Goal: Task Accomplishment & Management: Manage account settings

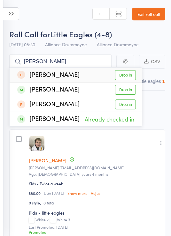
type input "Sophia"
click at [126, 89] on link "Drop in" at bounding box center [125, 90] width 21 height 10
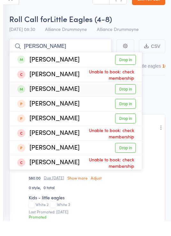
type input "Peter"
click at [127, 100] on link "Drop in" at bounding box center [125, 105] width 21 height 10
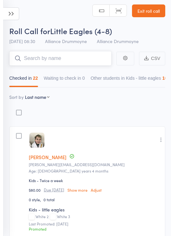
scroll to position [3, 0]
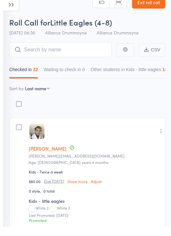
click at [44, 94] on select "First name Last name Birthday today? Behind on payments? Check in time Next pay…" at bounding box center [37, 97] width 25 height 6
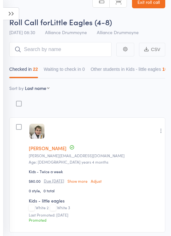
select select "9"
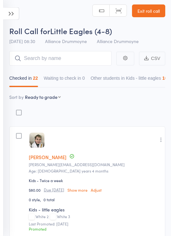
scroll to position [0, 0]
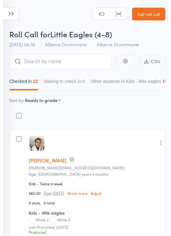
click at [155, 17] on link "Exit roll call" at bounding box center [148, 14] width 33 height 13
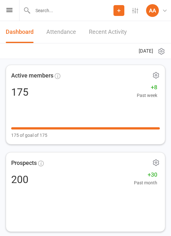
click at [8, 12] on icon at bounding box center [9, 10] width 6 height 4
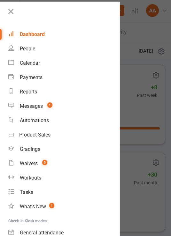
click at [17, 14] on link at bounding box center [62, 13] width 113 height 14
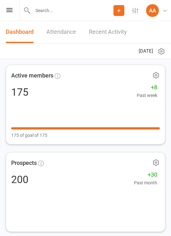
click at [8, 12] on icon at bounding box center [9, 10] width 6 height 4
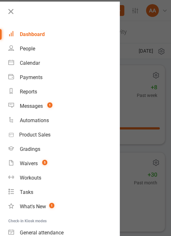
click at [17, 14] on link at bounding box center [62, 13] width 113 height 14
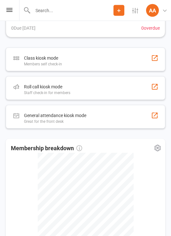
scroll to position [315, 0]
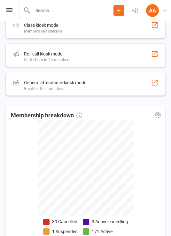
click at [113, 56] on div "Roll call kiosk mode Staff check-in for members" at bounding box center [85, 55] width 159 height 24
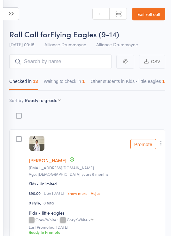
click at [84, 82] on button "Waiting to check in 1" at bounding box center [64, 83] width 41 height 15
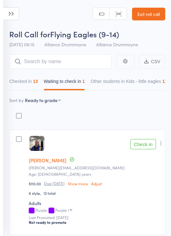
click at [166, 142] on main "CSV Checked in 13 Waiting to check in 1 Other students in Kids - little eagles …" at bounding box center [85, 156] width 171 height 210
click at [164, 147] on button "button" at bounding box center [161, 144] width 8 height 8
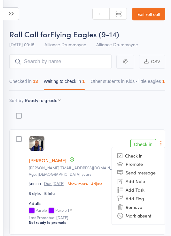
click at [144, 210] on li "Remove" at bounding box center [138, 207] width 53 height 9
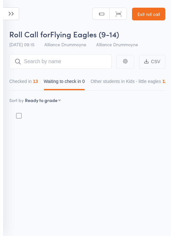
click at [31, 85] on button "Checked in 13" at bounding box center [23, 83] width 29 height 15
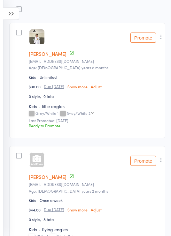
scroll to position [107, 0]
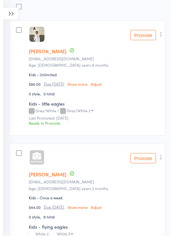
click at [160, 38] on button "button" at bounding box center [161, 35] width 8 height 8
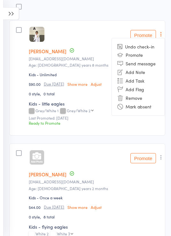
scroll to position [109, 0]
click at [141, 100] on li "Remove" at bounding box center [138, 98] width 53 height 9
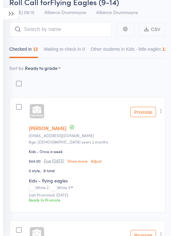
scroll to position [0, 0]
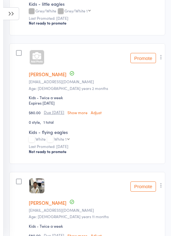
scroll to position [1196, 0]
click at [40, 143] on div "White White 1 White 1 White 2 White 3 White 4 White 1 Red White 2 Red White 3 R…" at bounding box center [95, 139] width 132 height 5
click at [68, 141] on select "White 1 White 2 White 3 White 4 White 1 Red White 2 Red White 3 Red White 4 Red…" at bounding box center [62, 139] width 16 height 4
select select "35"
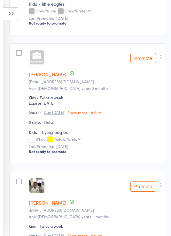
click at [142, 63] on button "Promote" at bounding box center [143, 58] width 26 height 10
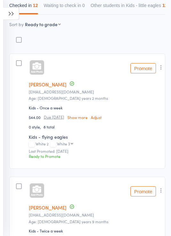
scroll to position [0, 0]
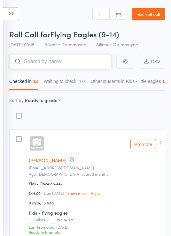
click at [80, 61] on input "search" at bounding box center [60, 61] width 102 height 15
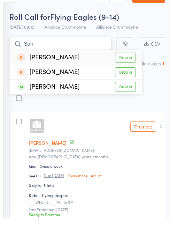
type input "Sofi"
click at [124, 100] on link "Drop in" at bounding box center [125, 105] width 21 height 10
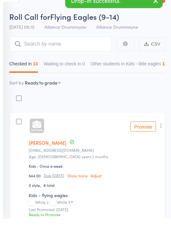
scroll to position [18, 0]
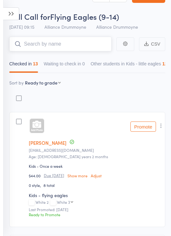
click at [66, 46] on input "search" at bounding box center [60, 44] width 102 height 15
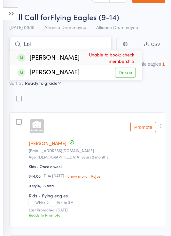
type input "Lol"
click at [122, 74] on link "Drop in" at bounding box center [125, 73] width 21 height 10
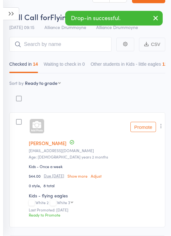
scroll to position [18, 0]
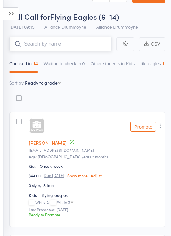
click at [68, 46] on input "search" at bounding box center [60, 44] width 102 height 15
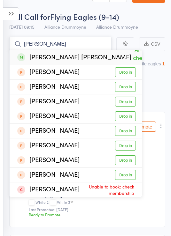
click at [82, 44] on input "Sara" at bounding box center [60, 44] width 102 height 15
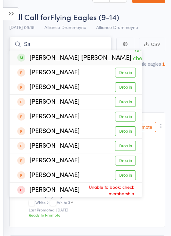
type input "S"
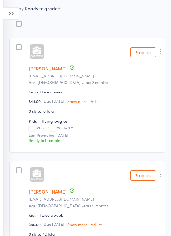
scroll to position [91, 0]
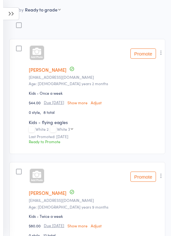
click at [147, 50] on button "Promote" at bounding box center [143, 54] width 26 height 10
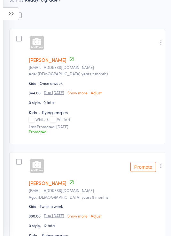
click at [161, 40] on icon "button" at bounding box center [161, 42] width 6 height 6
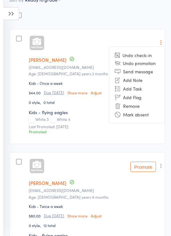
click at [143, 66] on li "Undo promotion" at bounding box center [136, 63] width 55 height 8
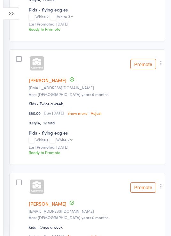
scroll to position [204, 0]
click at [143, 65] on button "Promote" at bounding box center [143, 64] width 26 height 10
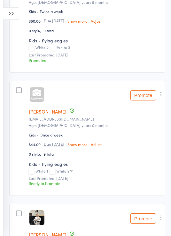
scroll to position [295, 0]
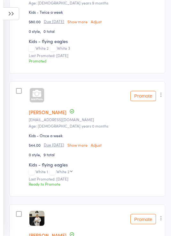
click at [144, 98] on button "Promote" at bounding box center [143, 96] width 26 height 10
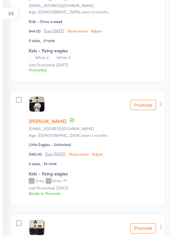
scroll to position [410, 0]
click at [144, 108] on button "Promote" at bounding box center [143, 105] width 26 height 10
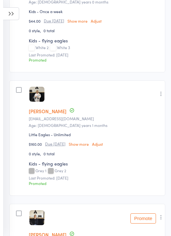
click at [159, 97] on icon "button" at bounding box center [161, 94] width 6 height 6
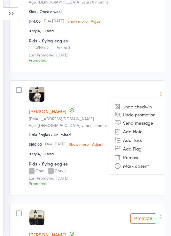
click at [143, 117] on li "Undo promotion" at bounding box center [136, 115] width 55 height 8
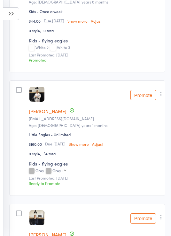
click at [60, 173] on select "Grey 1 Grey 2 Grey 3 Grey 4 Grey 1 Red Grey 2 Red Grey 3 Red Grey 4 Red Grey/Bl…" at bounding box center [59, 171] width 14 height 4
select select "2"
click at [141, 99] on button "Promote" at bounding box center [143, 95] width 26 height 10
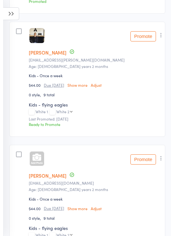
scroll to position [632, 0]
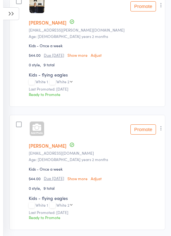
click at [142, 135] on button "Promote" at bounding box center [143, 130] width 26 height 10
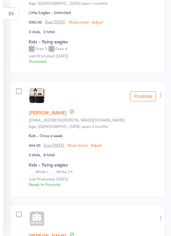
scroll to position [541, 0]
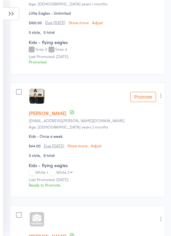
click at [144, 102] on button "Promote" at bounding box center [143, 97] width 26 height 10
click at [158, 99] on icon "button" at bounding box center [161, 96] width 6 height 6
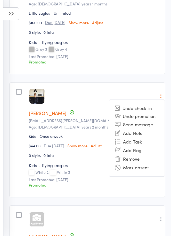
click at [143, 120] on li "Undo promotion" at bounding box center [136, 116] width 55 height 8
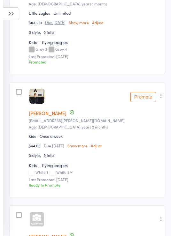
click at [67, 174] on select "White 2 White 3 White 4 White 1 Red White 2 Red White 3 Red White 4 Red Grey/Wh…" at bounding box center [64, 172] width 16 height 4
click at [139, 101] on button "Promote" at bounding box center [143, 97] width 26 height 10
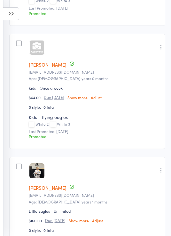
scroll to position [0, 0]
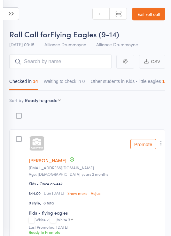
click at [62, 63] on input "search" at bounding box center [60, 61] width 102 height 15
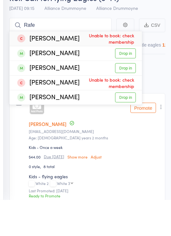
type input "Rafe"
click at [131, 129] on link "Drop in" at bounding box center [125, 134] width 21 height 10
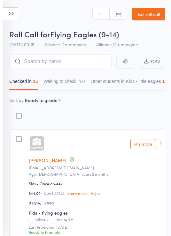
click at [47, 164] on link "Owen Douglass" at bounding box center [48, 160] width 38 height 7
click at [16, 16] on icon at bounding box center [11, 13] width 16 height 13
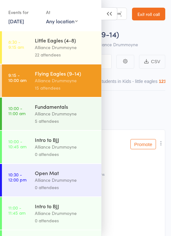
click at [61, 112] on div "Alliance Drummoyne" at bounding box center [65, 113] width 61 height 7
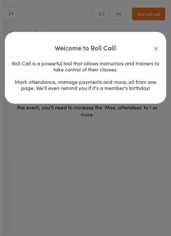
click at [157, 48] on icon "button" at bounding box center [155, 48] width 7 height 7
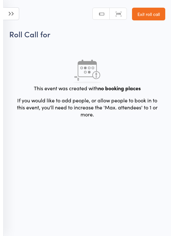
click at [152, 14] on link "Exit roll call" at bounding box center [148, 14] width 33 height 13
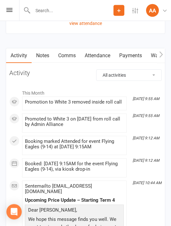
scroll to position [777, 0]
click at [132, 53] on link "Payments" at bounding box center [131, 55] width 32 height 15
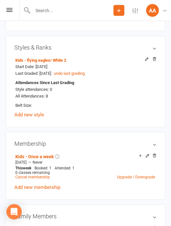
scroll to position [239, 0]
click at [127, 178] on link "Upgrade / Downgrade" at bounding box center [136, 177] width 38 height 4
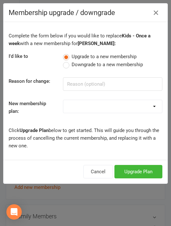
click at [115, 107] on select "Kids - Once a week Little Eagles - Unlimited Kids - Unlimited Adults - Unlimite…" at bounding box center [112, 106] width 99 height 13
select select "6"
click at [145, 172] on button "Upgrade Plan" at bounding box center [138, 171] width 48 height 13
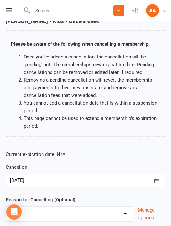
scroll to position [61, 0]
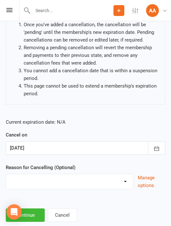
click at [156, 148] on icon "button" at bounding box center [156, 148] width 6 height 6
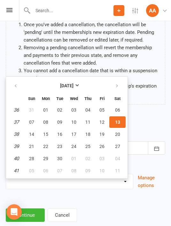
click at [146, 120] on p "Current expiration date: N/A" at bounding box center [85, 122] width 159 height 8
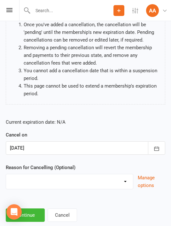
click at [90, 182] on select "Downgrade Membership Holiday Injury Upgrade Membership Other reason" at bounding box center [69, 180] width 127 height 13
select select "3"
click at [32, 214] on button "Continue" at bounding box center [25, 214] width 39 height 13
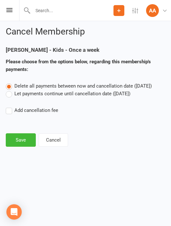
click at [24, 138] on button "Save" at bounding box center [21, 139] width 30 height 13
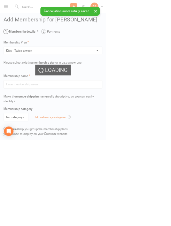
type input "Kids - Twice a week"
select select "1"
type input "0"
type input "2"
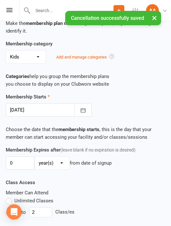
scroll to position [144, 0]
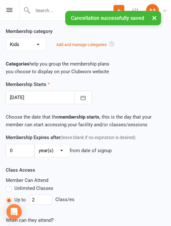
click at [80, 97] on icon "button" at bounding box center [83, 98] width 6 height 6
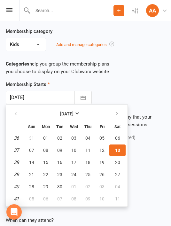
click at [145, 86] on div "Membership Starts 13 Sep 2025 September 2025 Sun Mon Tue Wed Thu Fri Sat 36 31 …" at bounding box center [85, 93] width 169 height 24
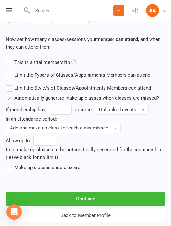
scroll to position [366, 0]
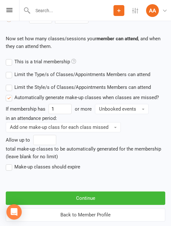
click at [111, 196] on button "Continue" at bounding box center [85, 197] width 159 height 13
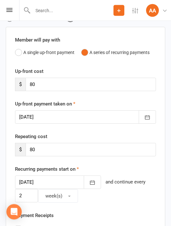
scroll to position [34, 0]
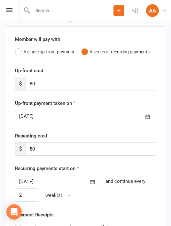
click at [149, 118] on icon "button" at bounding box center [147, 116] width 6 height 6
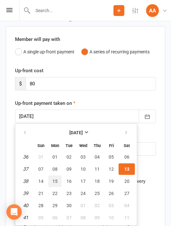
click at [59, 180] on button "15" at bounding box center [54, 181] width 13 height 12
type input "15 Sep 2025"
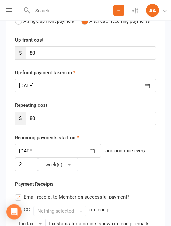
click at [89, 150] on icon "button" at bounding box center [92, 151] width 6 height 6
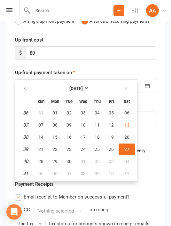
click at [55, 162] on span "29" at bounding box center [54, 161] width 5 height 5
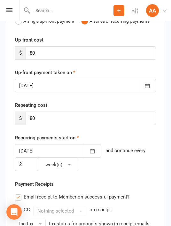
type input "29 Sep 2025"
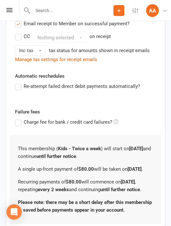
scroll to position [283, 0]
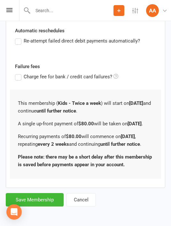
click at [49, 206] on button "Save Membership" at bounding box center [35, 199] width 58 height 13
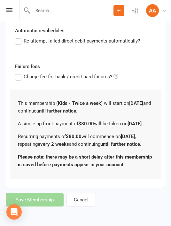
scroll to position [131, 0]
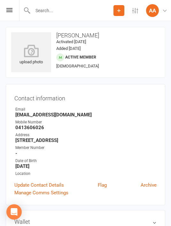
click at [9, 11] on icon at bounding box center [9, 10] width 6 height 4
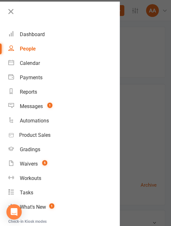
click at [33, 107] on div "Messages" at bounding box center [31, 106] width 23 height 6
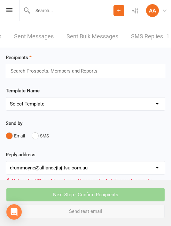
scroll to position [0, 80]
click at [148, 35] on link "SMS Replies 1" at bounding box center [151, 37] width 38 height 22
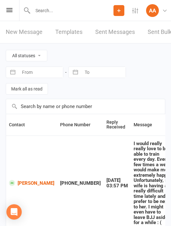
click at [16, 12] on div "Prospect Member Non-attending contact Class / event Appointment Grading event T…" at bounding box center [85, 10] width 171 height 21
click at [11, 12] on icon at bounding box center [9, 10] width 6 height 4
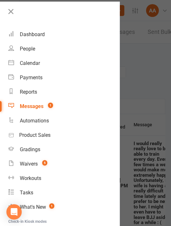
click at [35, 34] on div "Dashboard" at bounding box center [32, 34] width 25 height 6
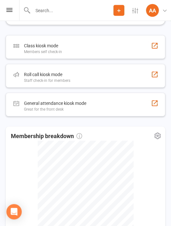
scroll to position [267, 0]
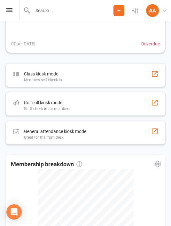
click at [124, 73] on div "Class kiosk mode Members self check-in" at bounding box center [85, 75] width 159 height 24
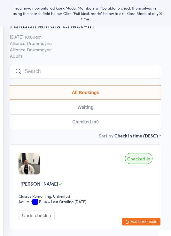
click at [143, 222] on button "Exit kiosk mode" at bounding box center [141, 222] width 38 height 8
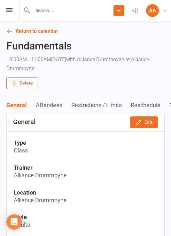
click at [8, 11] on icon at bounding box center [9, 10] width 6 height 4
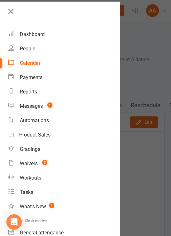
click at [34, 32] on div "Dashboard" at bounding box center [32, 34] width 25 height 6
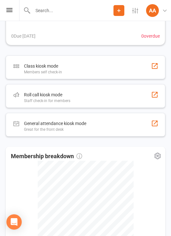
scroll to position [274, 0]
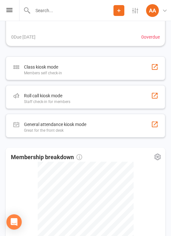
click at [110, 95] on div "Roll call kiosk mode Staff check-in for members" at bounding box center [85, 97] width 159 height 24
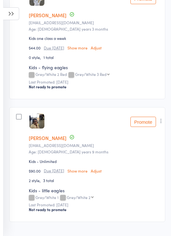
scroll to position [996, 0]
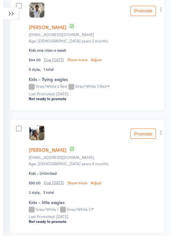
click at [162, 136] on icon "button" at bounding box center [161, 133] width 6 height 6
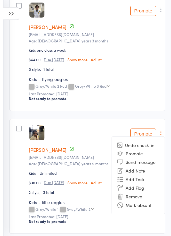
scroll to position [996, 0]
click at [133, 201] on li "Remove" at bounding box center [138, 197] width 53 height 9
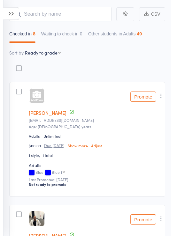
scroll to position [0, 0]
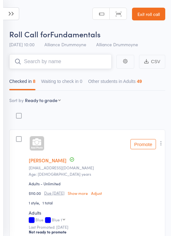
click at [74, 60] on input "search" at bounding box center [60, 61] width 102 height 15
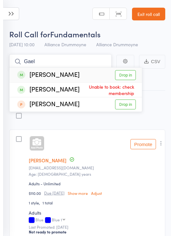
type input "Gael"
click at [123, 76] on link "Drop in" at bounding box center [125, 75] width 21 height 10
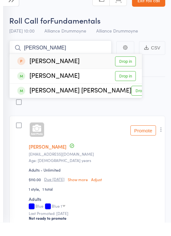
type input "eric"
click at [125, 85] on link "Drop in" at bounding box center [125, 90] width 21 height 10
